Goal: Find specific page/section: Find specific page/section

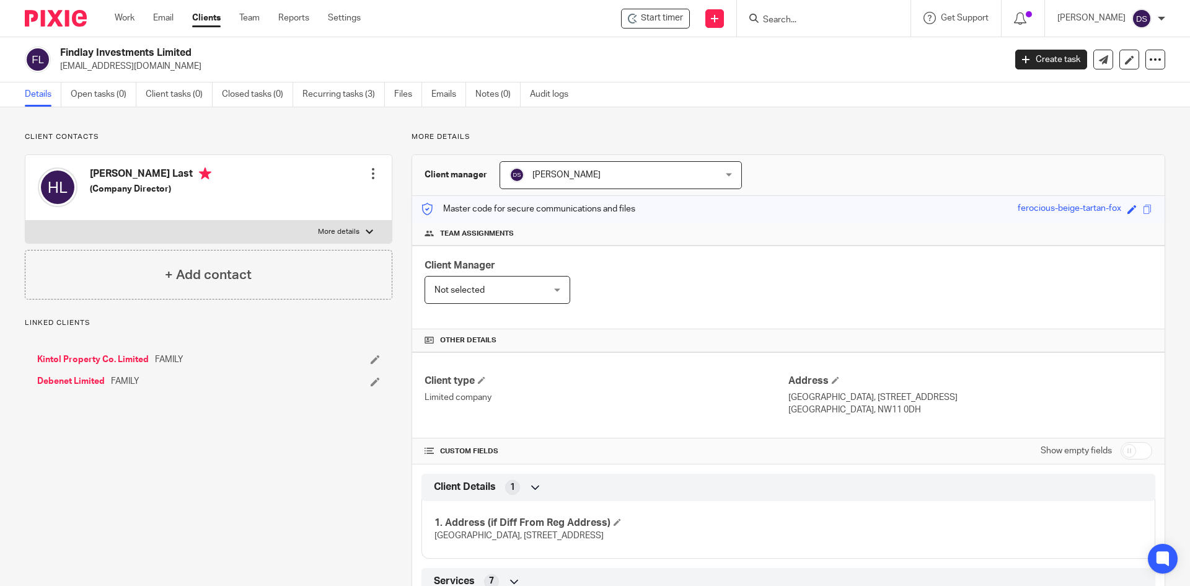
click at [801, 17] on input "Search" at bounding box center [818, 20] width 112 height 11
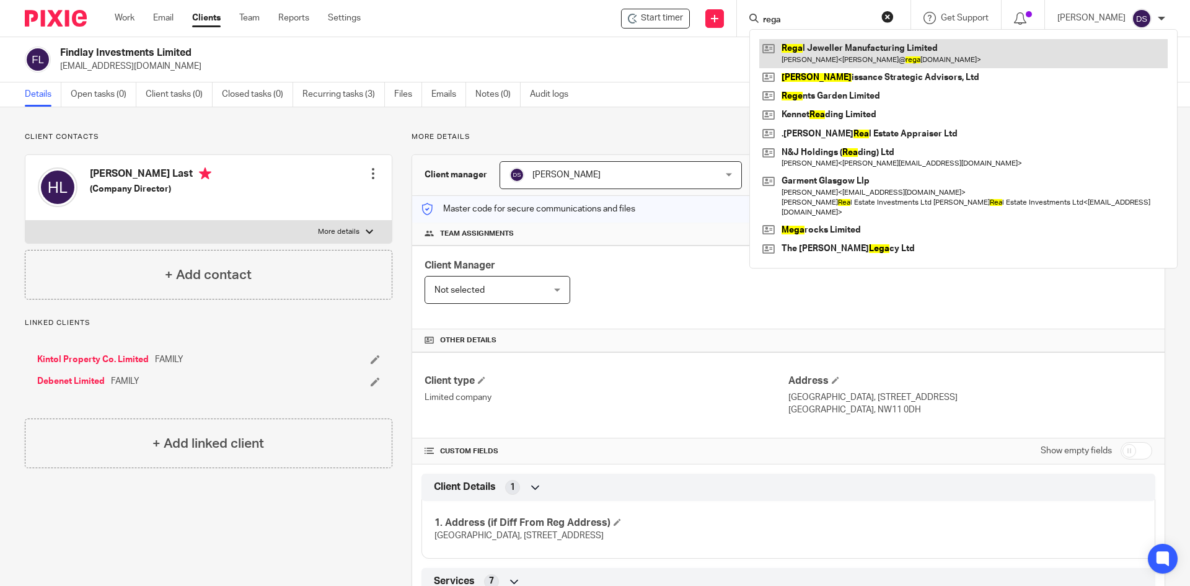
type input "rega"
click at [824, 58] on link at bounding box center [963, 53] width 408 height 29
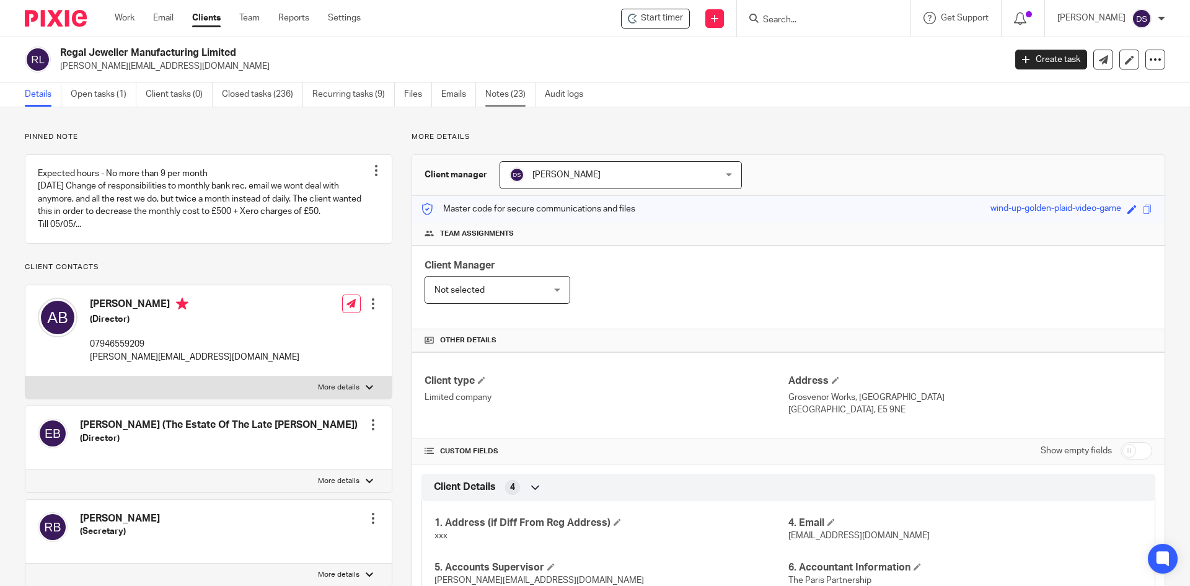
click at [511, 84] on link "Notes (23)" at bounding box center [510, 94] width 50 height 24
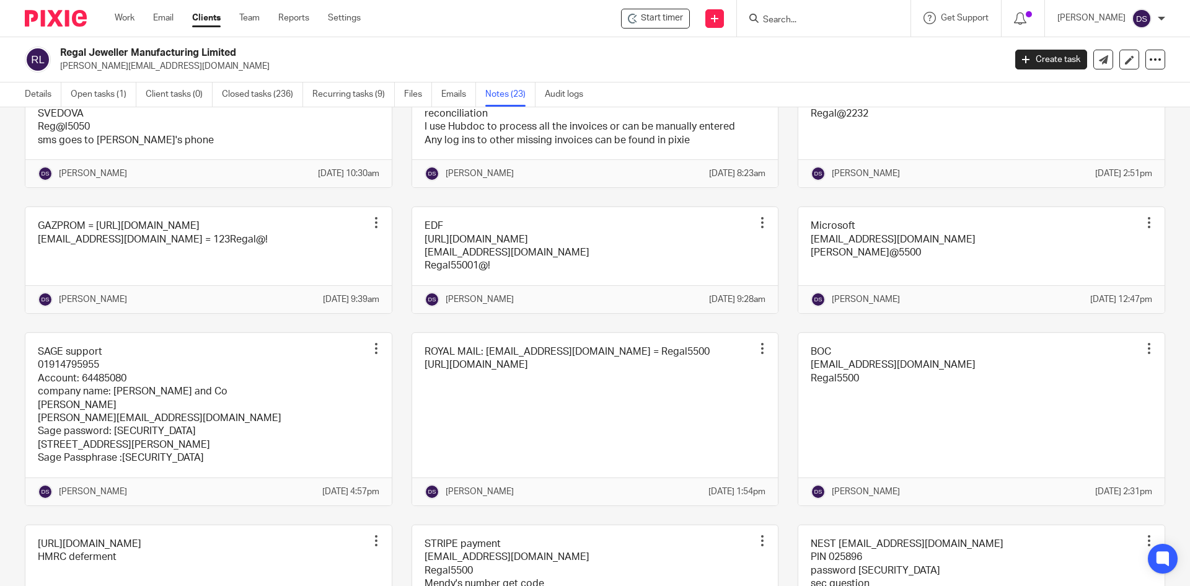
scroll to position [310, 0]
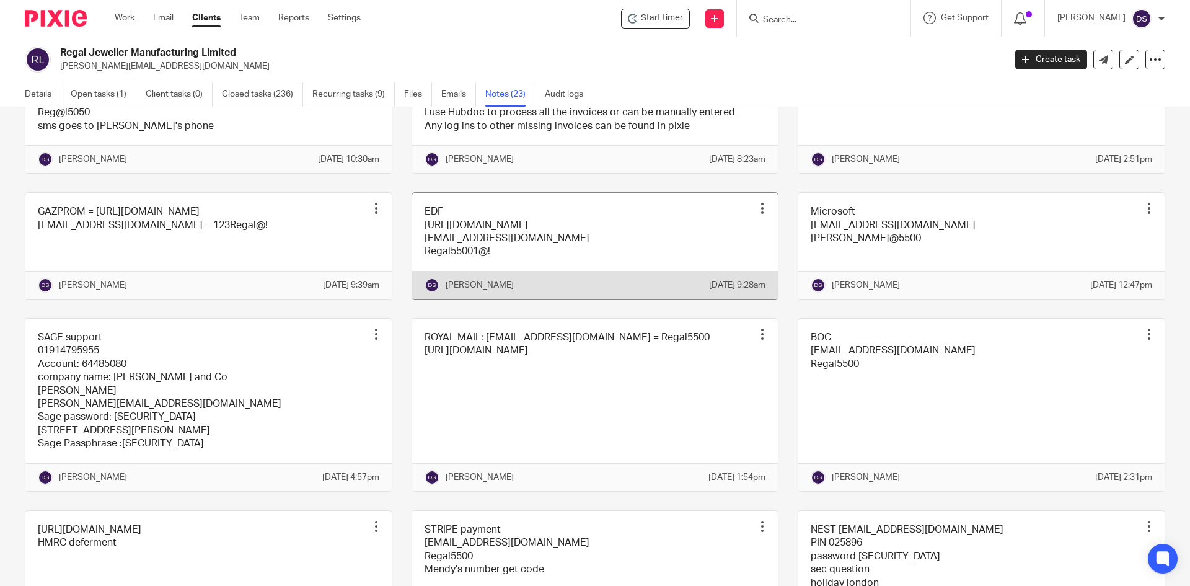
click at [505, 265] on link at bounding box center [595, 246] width 366 height 106
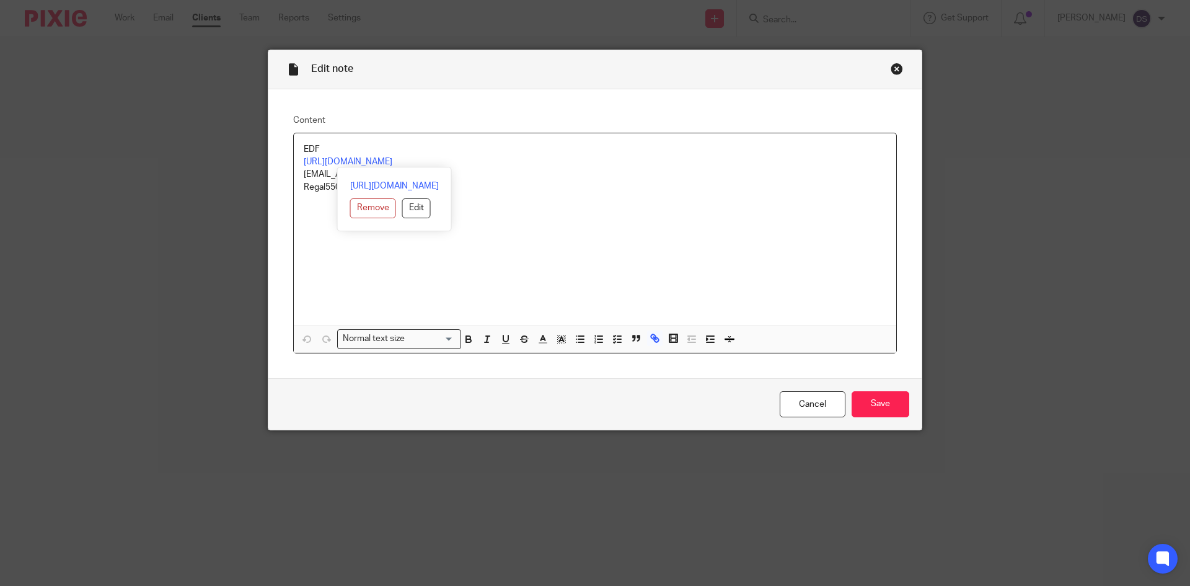
drag, startPoint x: 487, startPoint y: 165, endPoint x: 288, endPoint y: 161, distance: 199.0
click at [288, 161] on div "Content EDF https://mybusiness.edfenergy.com/user/login accounts@regaljewellery…" at bounding box center [594, 233] width 653 height 289
copy link "https://mybusiness.edfenergy.com/user/login"
click at [493, 238] on div "EDF https://mybusiness.edfenergy.com/user/login accounts@regaljewellery.co.uk R…" at bounding box center [595, 229] width 602 height 192
drag, startPoint x: 440, startPoint y: 178, endPoint x: 291, endPoint y: 174, distance: 148.8
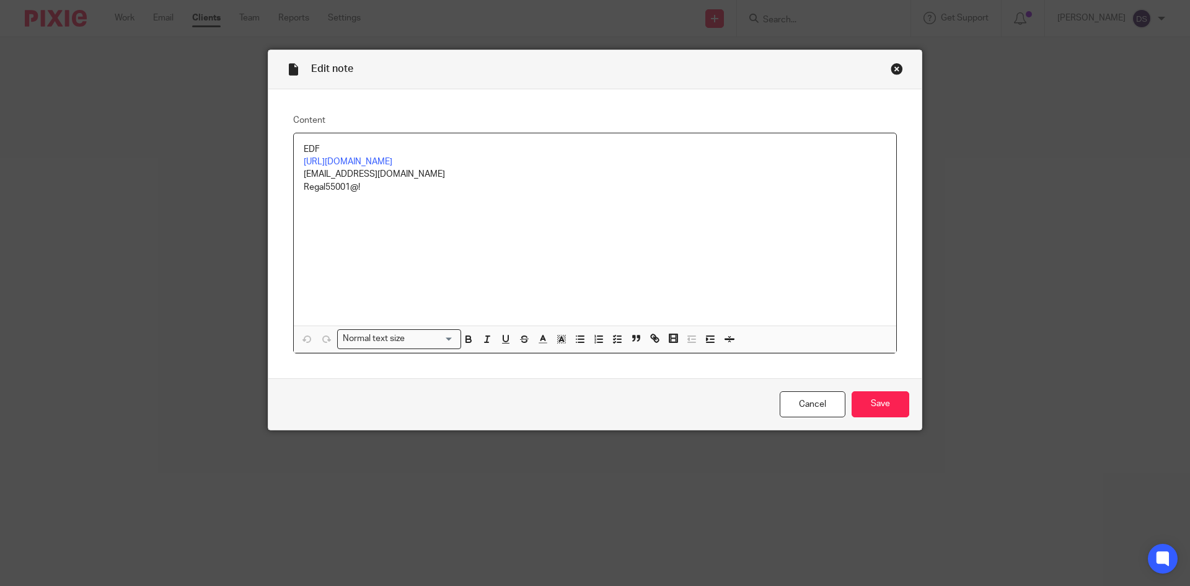
click at [294, 174] on div "EDF https://mybusiness.edfenergy.com/user/login accounts@regaljewellery.co.uk R…" at bounding box center [595, 229] width 602 height 192
copy p "accounts@regaljewellery.co.uk"
drag, startPoint x: 364, startPoint y: 190, endPoint x: 277, endPoint y: 188, distance: 87.4
click at [277, 188] on div "Content EDF https://mybusiness.edfenergy.com/user/login accounts@regaljewellery…" at bounding box center [594, 233] width 653 height 289
copy p "Regal55001@!"
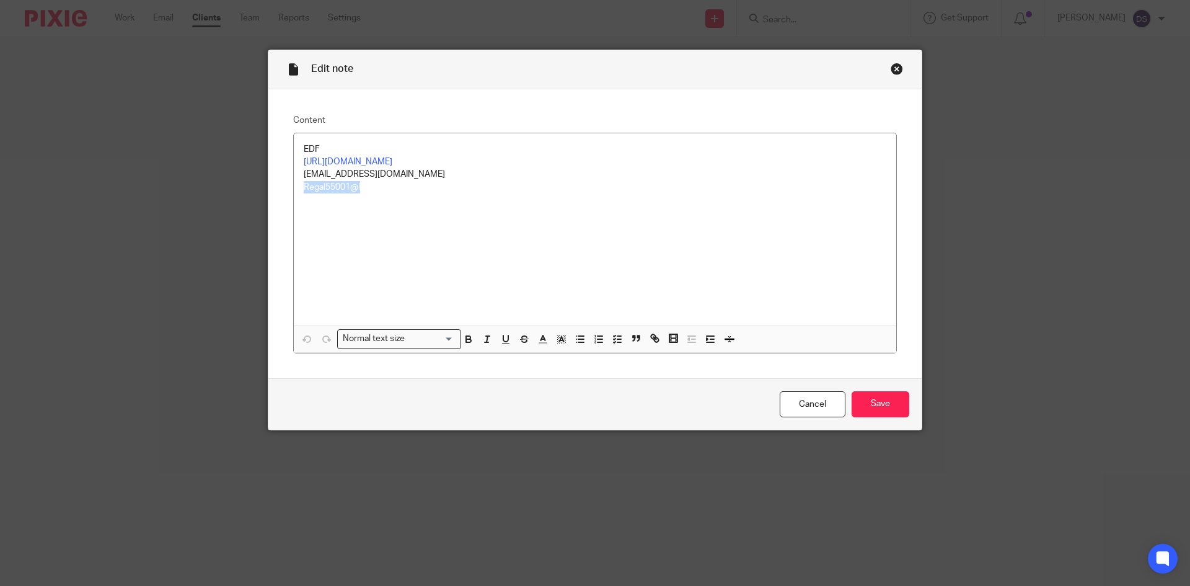
click at [892, 69] on div "Close this dialog window" at bounding box center [897, 69] width 12 height 12
click at [893, 68] on div "Close this dialog window" at bounding box center [897, 69] width 12 height 12
click at [811, 402] on link "Cancel" at bounding box center [813, 404] width 66 height 27
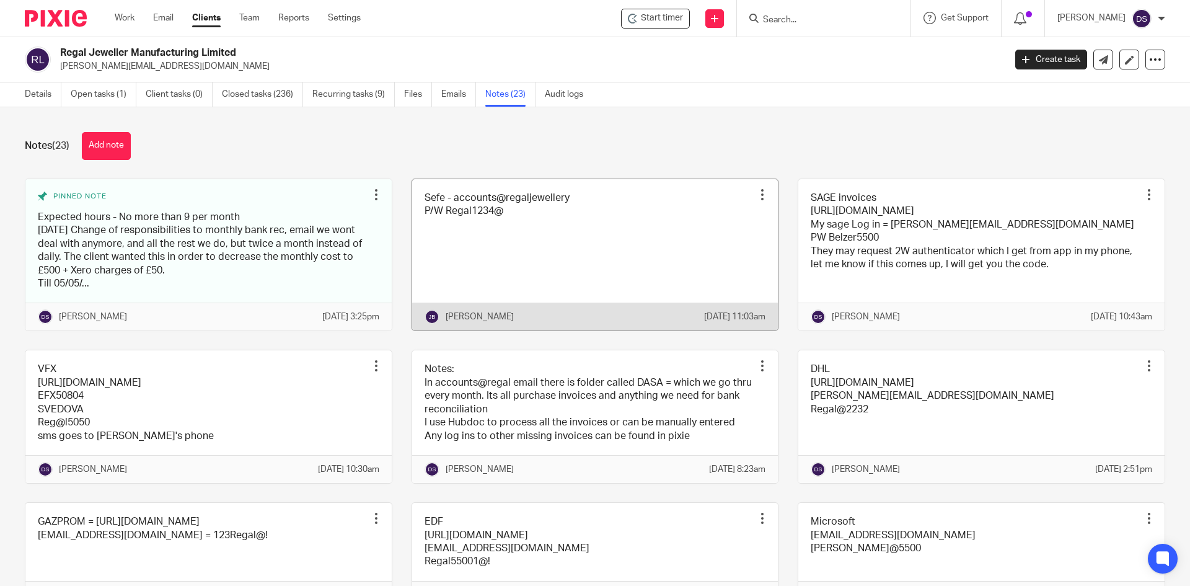
click at [501, 214] on link at bounding box center [595, 255] width 366 height 152
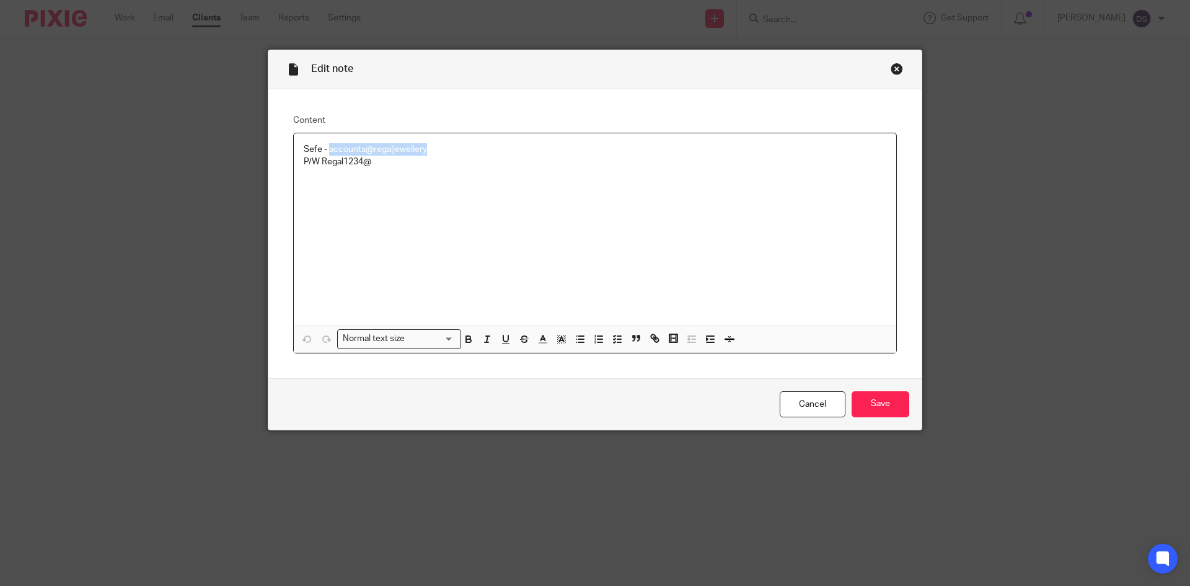
drag, startPoint x: 436, startPoint y: 153, endPoint x: 324, endPoint y: 149, distance: 112.9
click at [324, 149] on p "Sefe - accounts@regaljewellery" at bounding box center [595, 149] width 583 height 12
copy p "accounts@regaljewellery"
click at [891, 66] on div "Close this dialog window" at bounding box center [897, 69] width 12 height 12
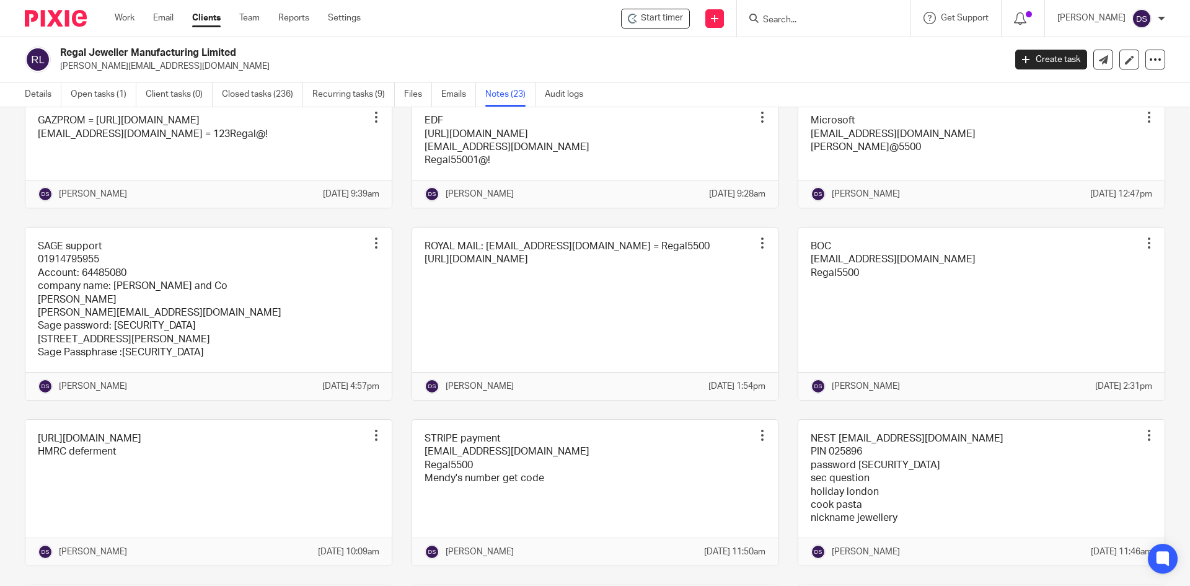
scroll to position [434, 0]
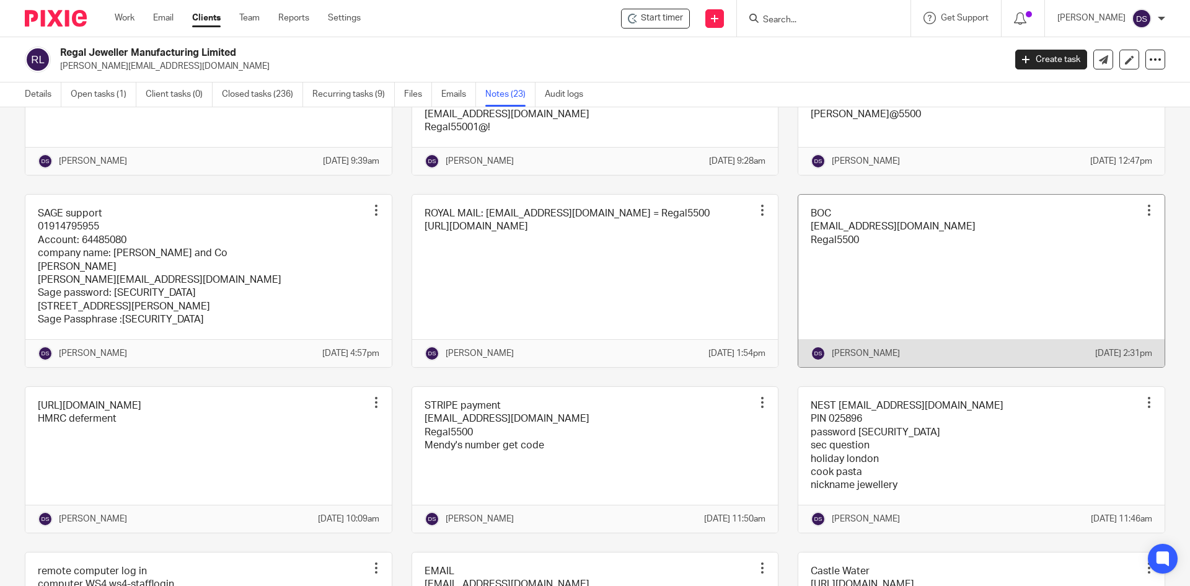
click at [899, 273] on link at bounding box center [981, 281] width 366 height 172
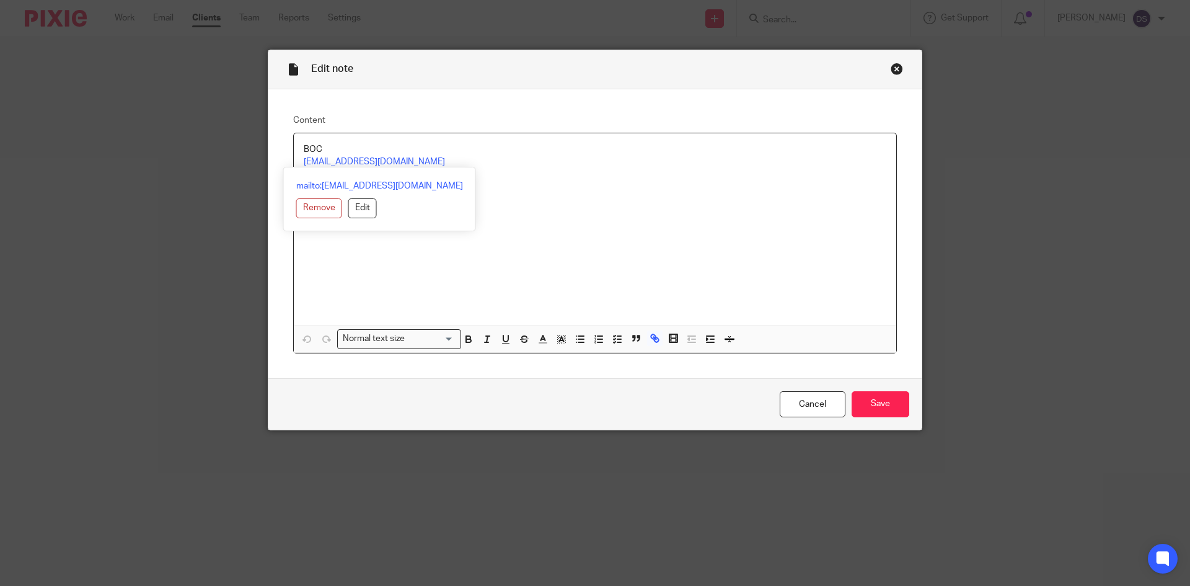
drag, startPoint x: 355, startPoint y: 161, endPoint x: 291, endPoint y: 162, distance: 64.5
click at [294, 162] on div "BOC accounts@regaljewellery.co.uk Regal5500" at bounding box center [595, 229] width 602 height 192
copy link "[EMAIL_ADDRESS][DOMAIN_NAME]"
click at [891, 64] on div "Close this dialog window" at bounding box center [897, 69] width 12 height 12
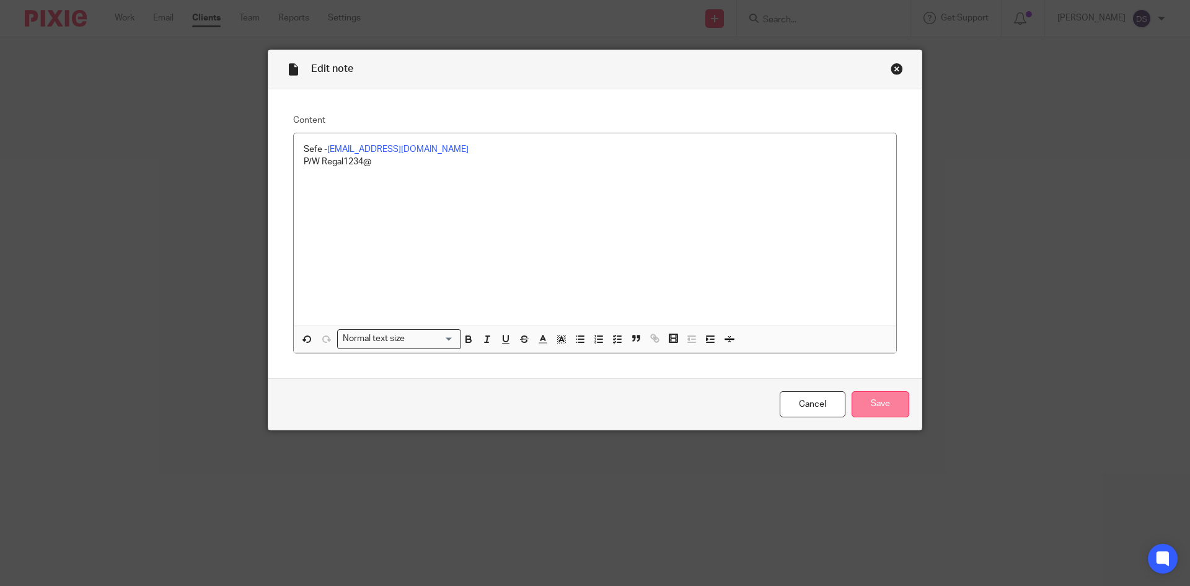
click at [876, 407] on input "Save" at bounding box center [881, 404] width 58 height 27
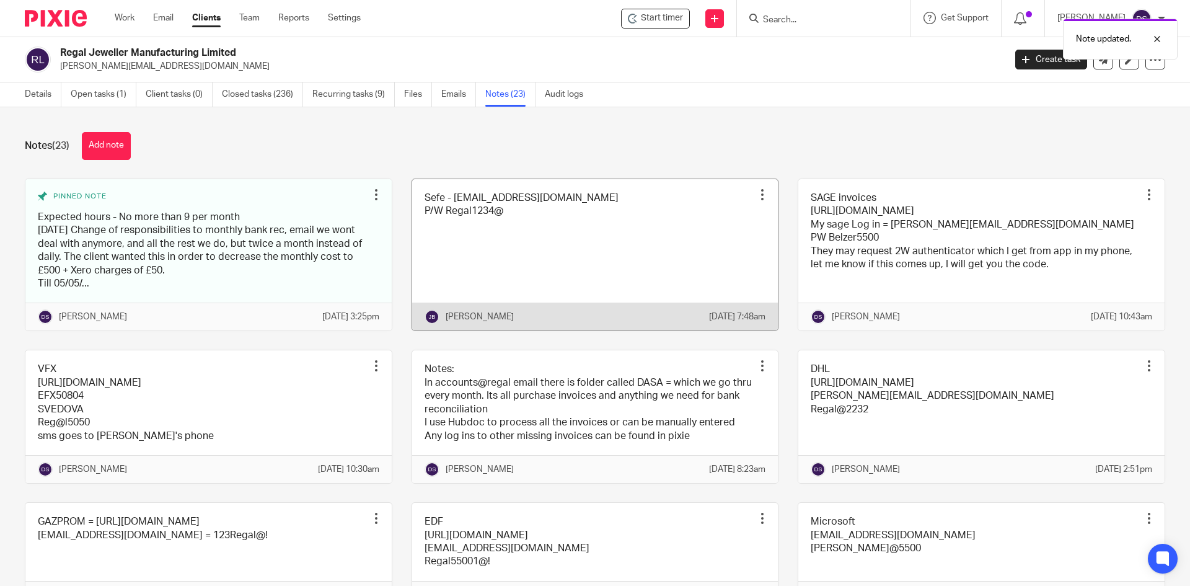
drag, startPoint x: 523, startPoint y: 228, endPoint x: 513, endPoint y: 226, distance: 10.8
click at [522, 228] on link at bounding box center [595, 255] width 366 height 152
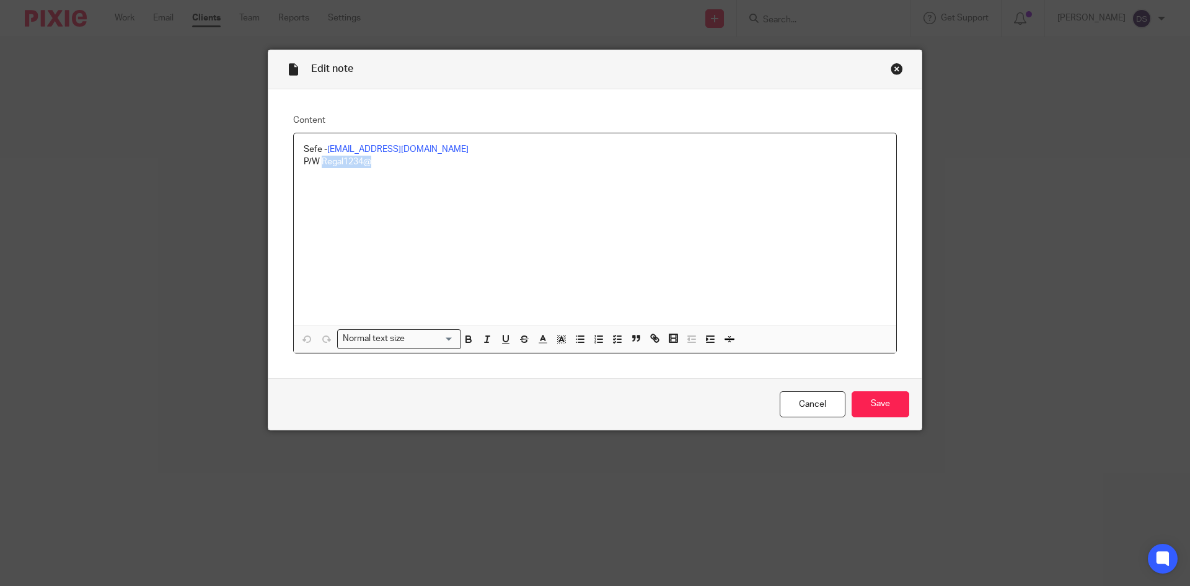
drag, startPoint x: 394, startPoint y: 158, endPoint x: 319, endPoint y: 165, distance: 75.3
click at [319, 165] on p "P/W Regal1234@" at bounding box center [595, 162] width 583 height 12
copy p "Regal1234@"
click at [892, 70] on div "Close this dialog window" at bounding box center [897, 69] width 12 height 12
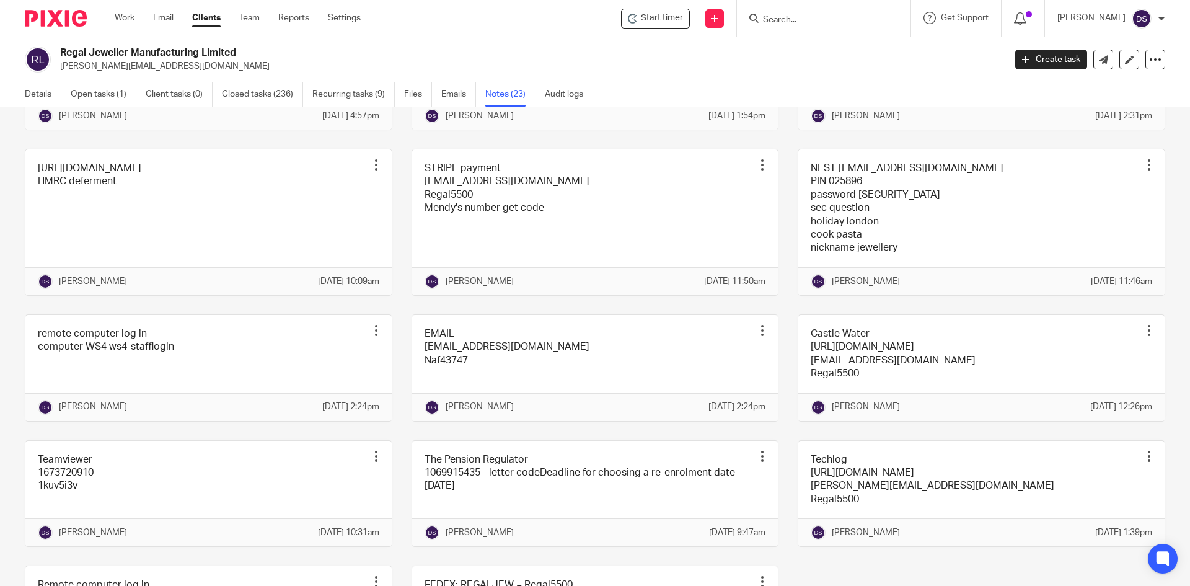
scroll to position [806, 0]
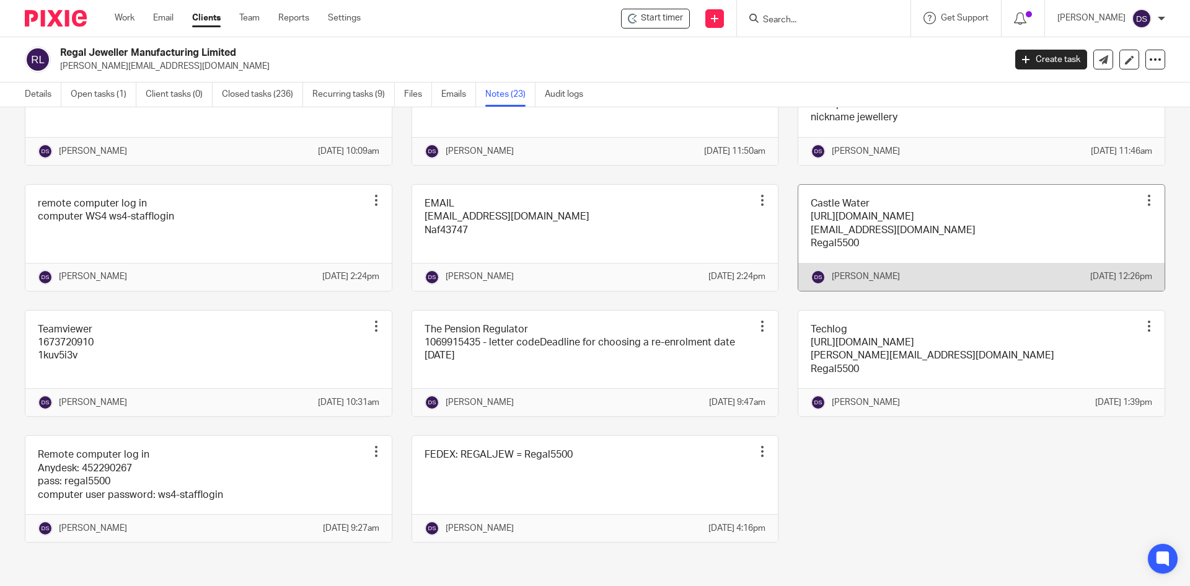
click at [900, 287] on link at bounding box center [981, 238] width 366 height 106
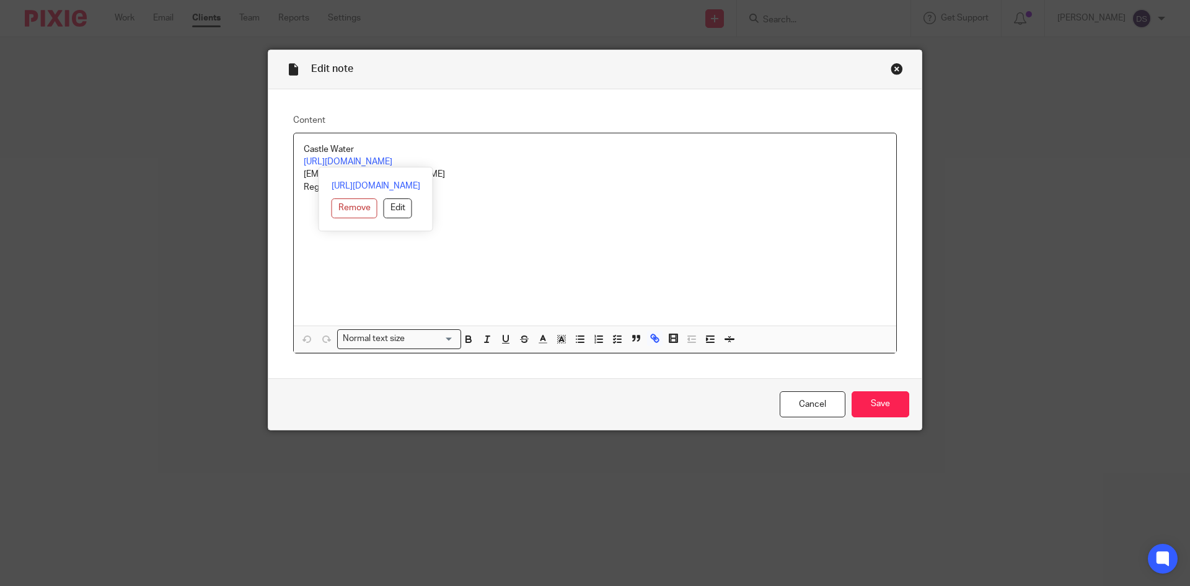
drag, startPoint x: 470, startPoint y: 159, endPoint x: 296, endPoint y: 159, distance: 174.2
click at [296, 159] on div "Castle Water [URL][DOMAIN_NAME] [EMAIL_ADDRESS][DOMAIN_NAME] Regal5500" at bounding box center [595, 229] width 602 height 192
copy link "[URL][DOMAIN_NAME]"
drag, startPoint x: 552, startPoint y: 227, endPoint x: 543, endPoint y: 222, distance: 10.8
click at [552, 226] on div "Castle Water https://portal.castlewater.co.uk/csm accounts@regaljewellery.co.uk…" at bounding box center [595, 229] width 602 height 192
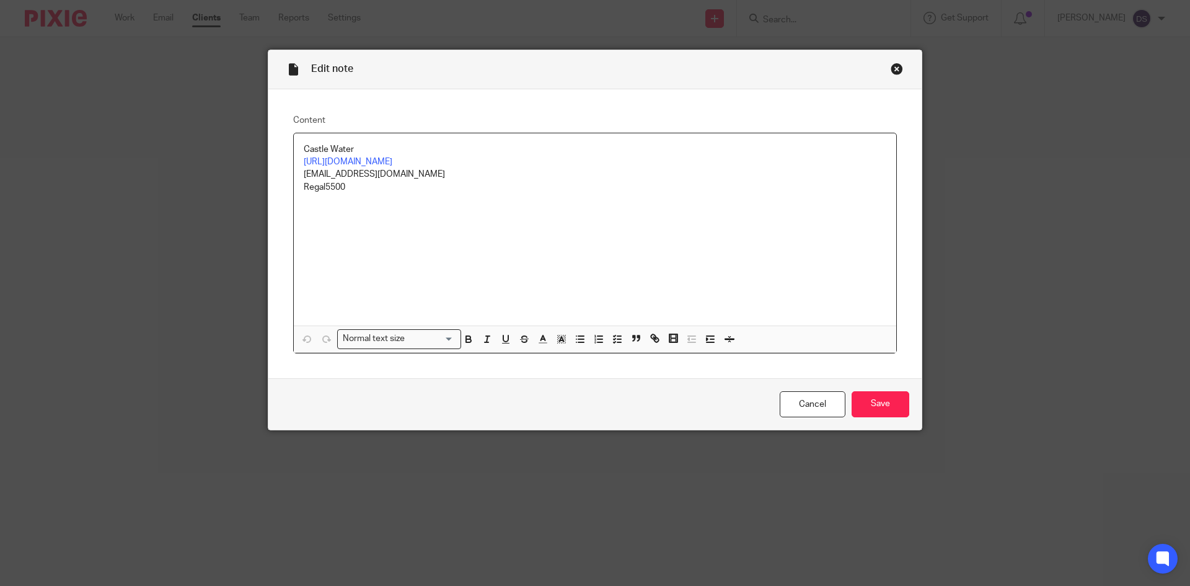
drag, startPoint x: 445, startPoint y: 175, endPoint x: 297, endPoint y: 169, distance: 148.3
click at [297, 169] on div "Castle Water https://portal.castlewater.co.uk/csm accounts@regaljewellery.co.uk…" at bounding box center [595, 229] width 602 height 192
copy p "accounts@regaljewellery.co.uk"
drag, startPoint x: 337, startPoint y: 189, endPoint x: 299, endPoint y: 188, distance: 37.8
click at [299, 188] on div "Castle Water https://portal.castlewater.co.uk/csm accounts@regaljewellery.co.uk…" at bounding box center [595, 229] width 602 height 192
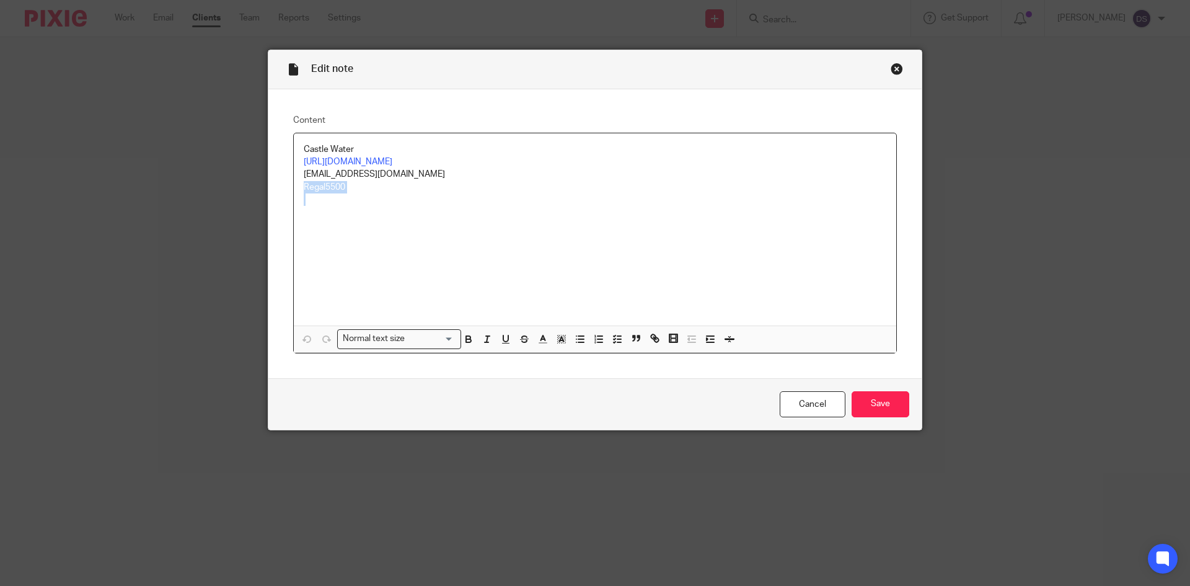
copy p "Regal5500"
